Goal: Use online tool/utility: Utilize a website feature to perform a specific function

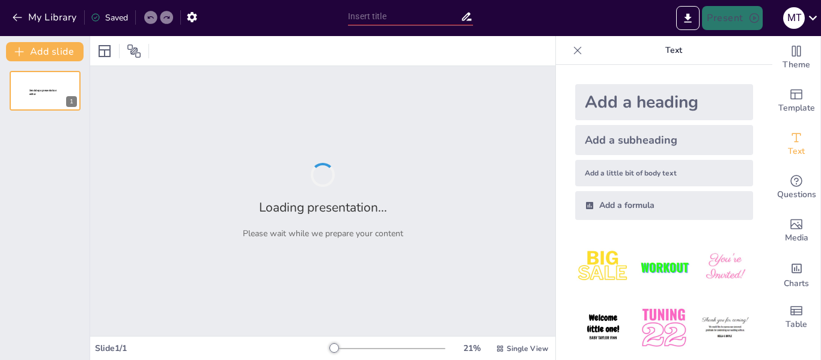
type input "Historia y Origen de la Civilización Tolteca"
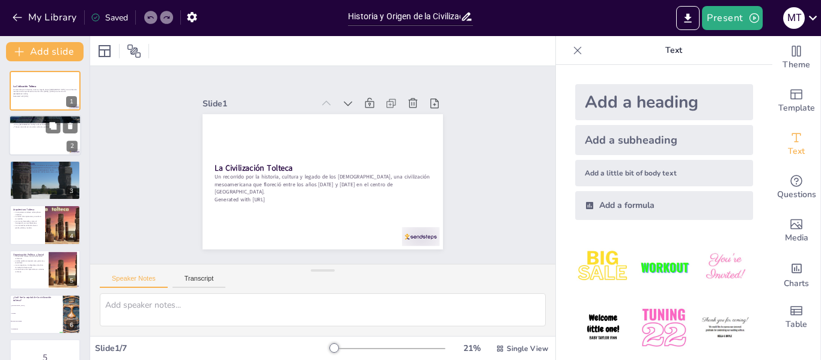
checkbox input "true"
click at [43, 146] on div at bounding box center [45, 135] width 72 height 41
type textarea "Lo ipsumdolo sit am consec adipi el se doeiusmod te in utlaboreetdo magnaal, en…"
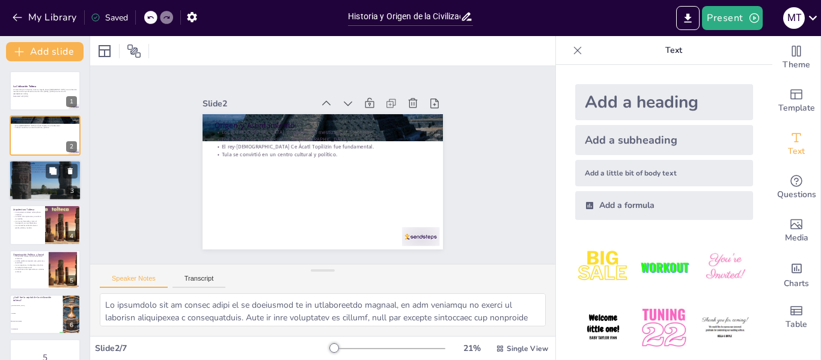
checkbox input "true"
click at [36, 189] on div at bounding box center [45, 180] width 72 height 96
type textarea "La decadencia de los toltecas se debió a una combinación de factores ambientale…"
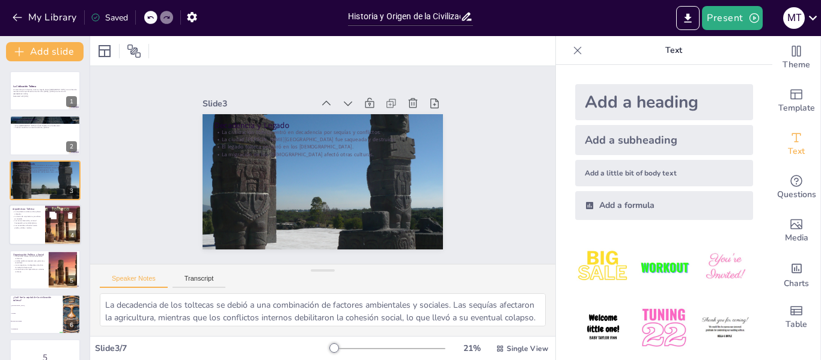
checkbox input "true"
click at [34, 225] on p "Los materiales utilizados fueron piedra, adobe y madera." at bounding box center [27, 226] width 29 height 4
type textarea "Lor ipsumdo sitametco adi eli seddoeiusmodte incididunt ut la etdoloremagn aliq…"
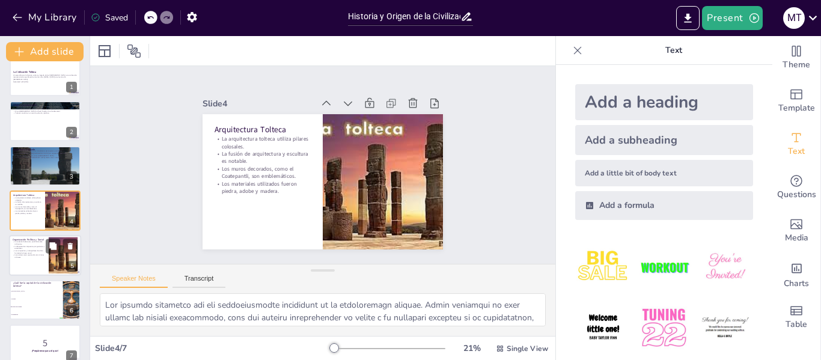
checkbox input "true"
click at [35, 254] on p "Los esclavos eran capturados en victorias militares." at bounding box center [29, 256] width 32 height 4
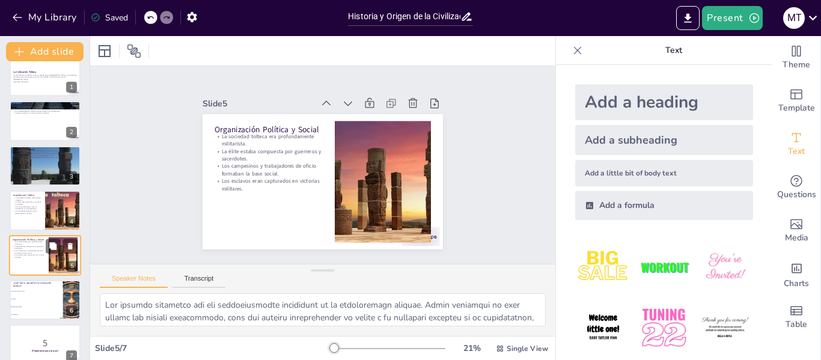
type textarea "Lo ipsumdolors am co adipisci elitsed do eius te incididun ut la etdoloremagn a…"
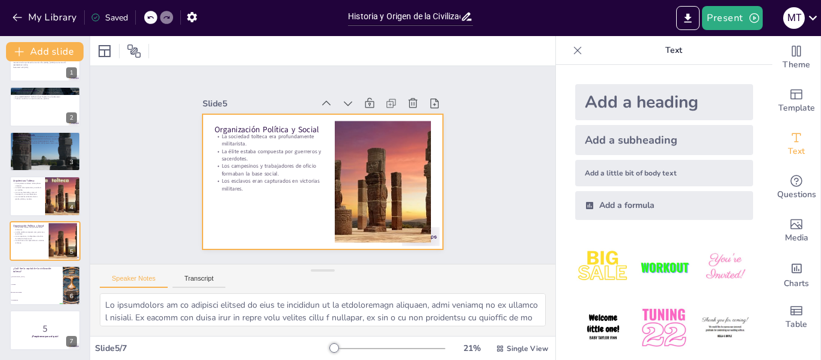
checkbox input "true"
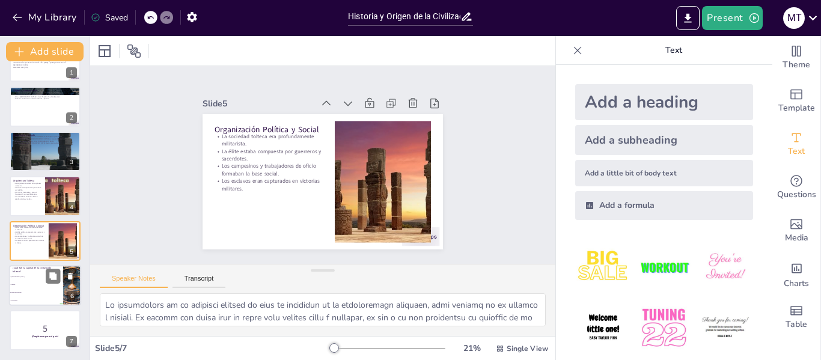
checkbox input "true"
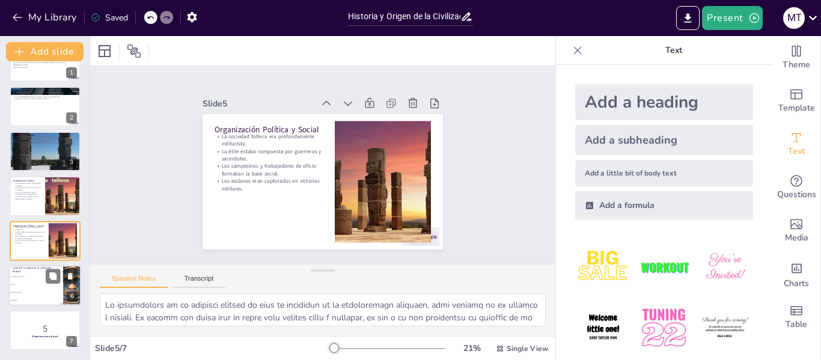
checkbox input "true"
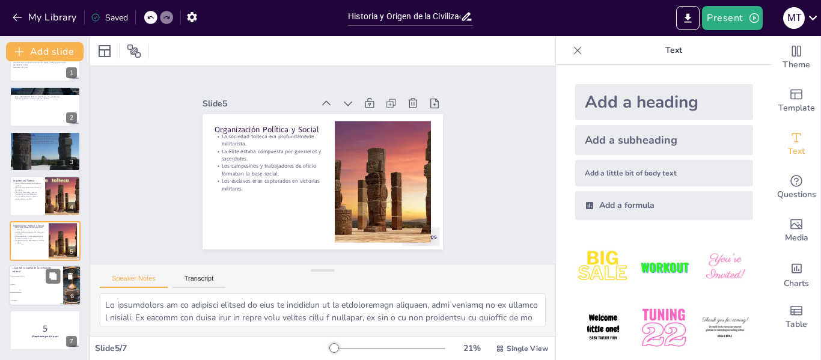
click at [37, 281] on li "Cholula" at bounding box center [36, 285] width 54 height 8
type textarea "La respuesta correcta es Tollan-Xicocotitlan, que fue la capital de la civiliza…"
checkbox input "true"
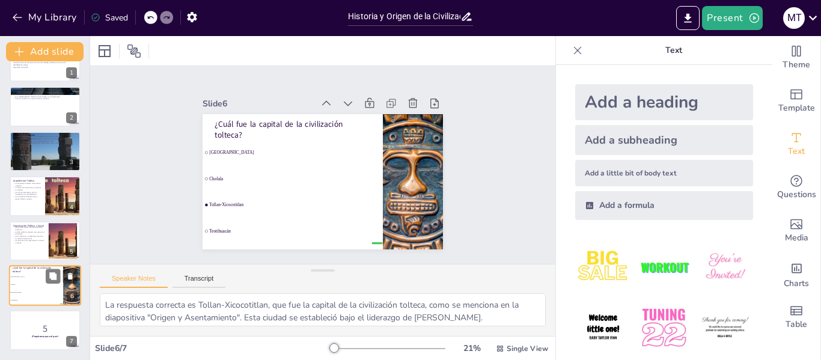
checkbox input "true"
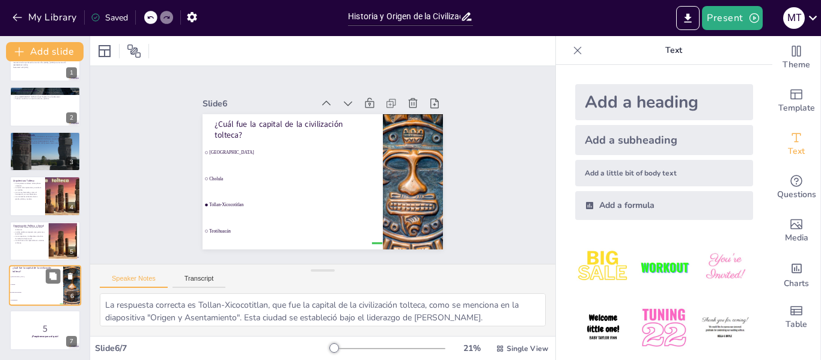
checkbox input "true"
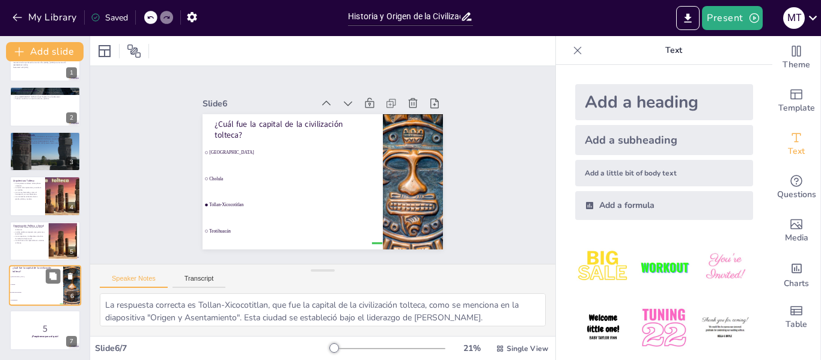
checkbox input "true"
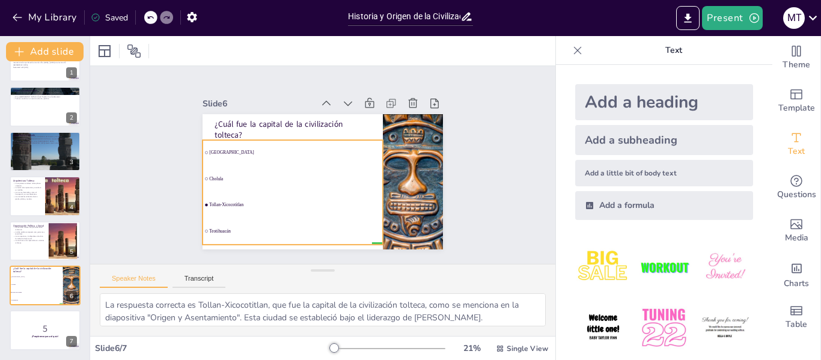
checkbox input "true"
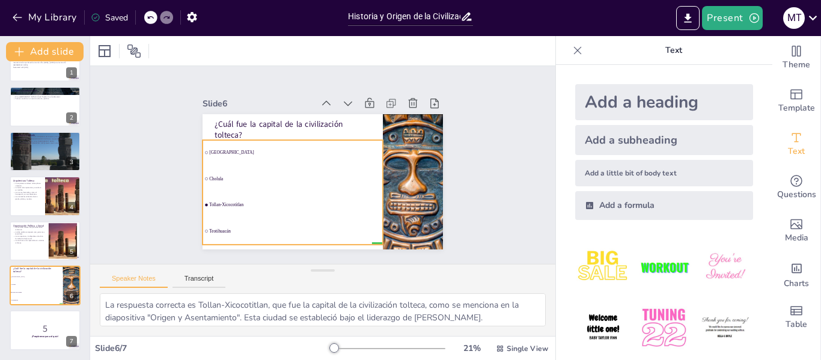
checkbox input "true"
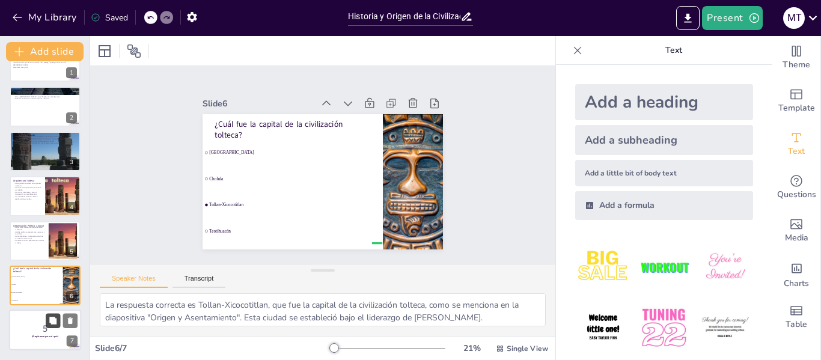
checkbox input "true"
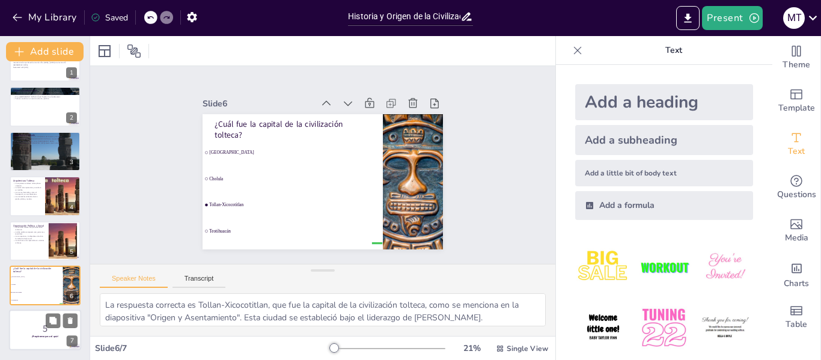
checkbox input "true"
click at [18, 333] on p "5" at bounding box center [45, 328] width 65 height 13
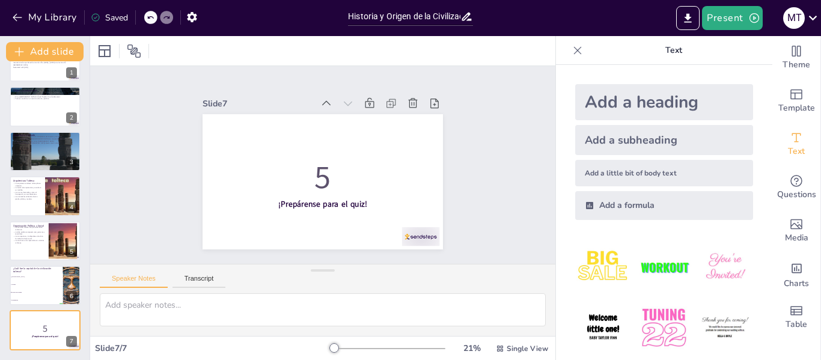
checkbox input "true"
